Goal: Task Accomplishment & Management: Manage account settings

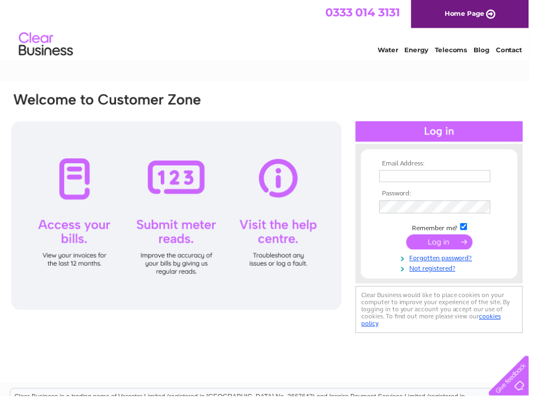
click at [431, 176] on input "text" at bounding box center [439, 178] width 112 height 12
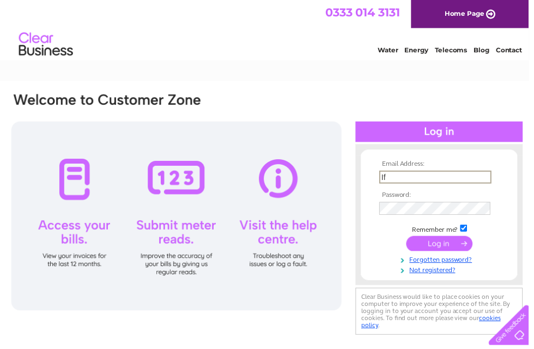
type input "I"
type input "[EMAIL_ADDRESS][DOMAIN_NAME]"
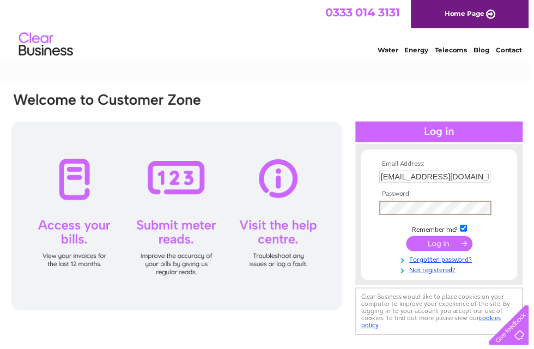
click at [444, 251] on input "submit" at bounding box center [443, 245] width 67 height 15
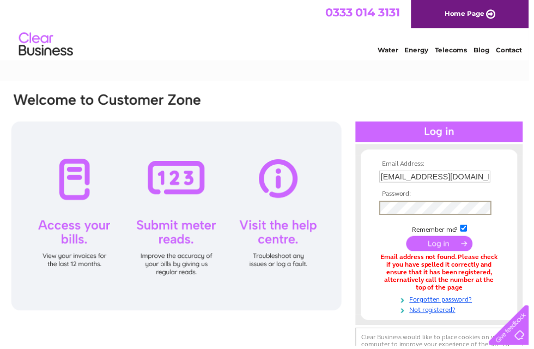
click at [451, 246] on input "submit" at bounding box center [443, 245] width 67 height 15
click at [445, 246] on input "submit" at bounding box center [443, 245] width 67 height 15
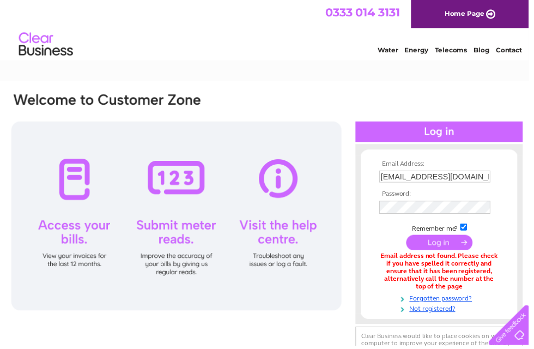
click at [459, 172] on input "Info@whitehousefam-kent.co.uk" at bounding box center [439, 178] width 112 height 12
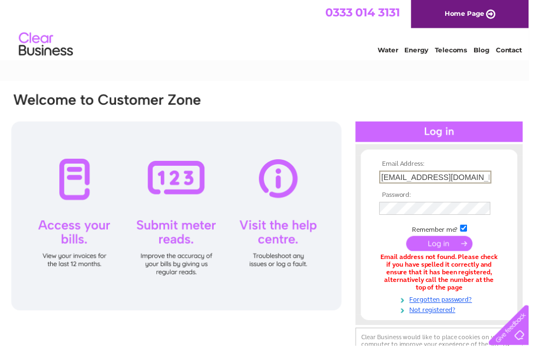
type input "Info@whitehousefarm-kent.co.uk"
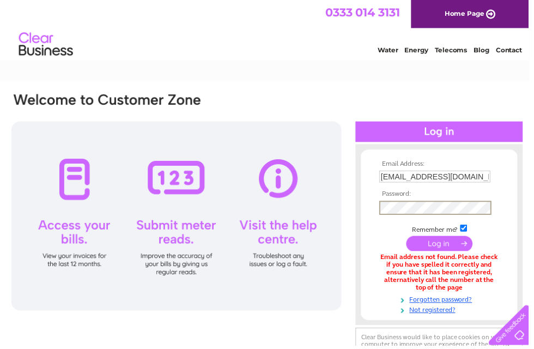
click at [445, 245] on input "submit" at bounding box center [443, 245] width 67 height 15
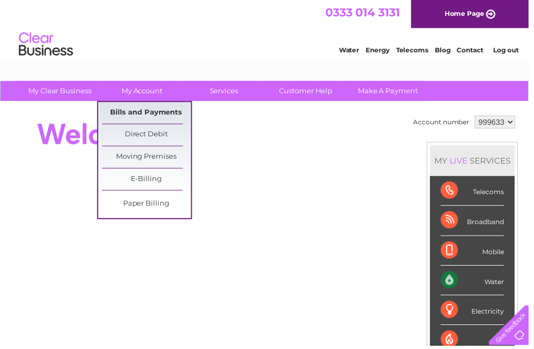
click at [168, 117] on link "Bills and Payments" at bounding box center [148, 114] width 90 height 22
click at [167, 121] on link "Bills and Payments" at bounding box center [148, 114] width 90 height 22
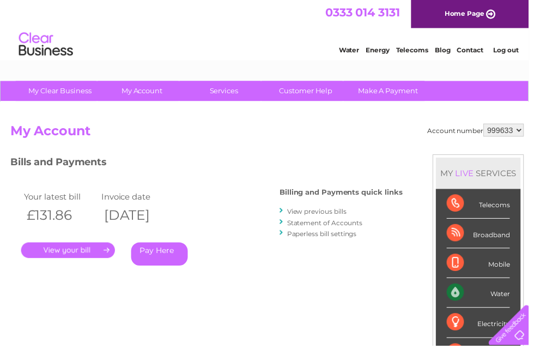
click at [330, 211] on link "View previous bills" at bounding box center [320, 213] width 60 height 8
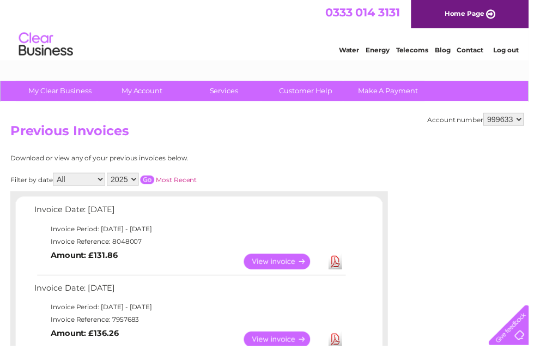
click at [290, 265] on link "View" at bounding box center [286, 264] width 80 height 16
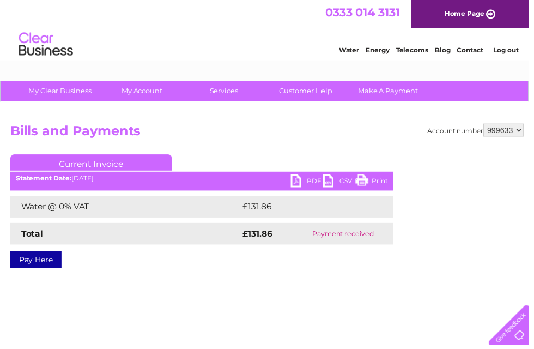
click at [317, 182] on link "PDF" at bounding box center [310, 184] width 33 height 16
